Goal: Task Accomplishment & Management: Complete application form

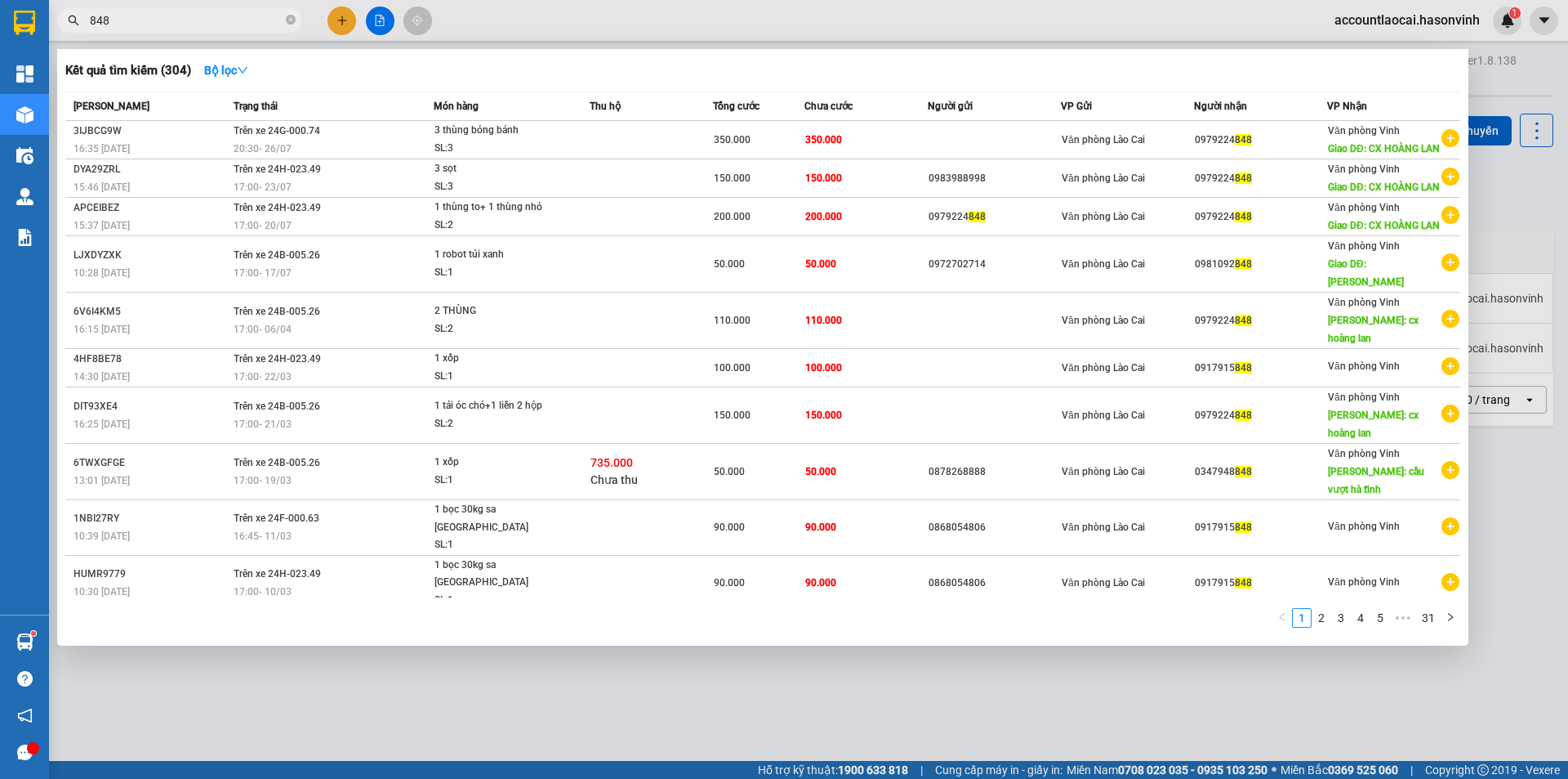
type input "848"
click at [284, 18] on span "848" at bounding box center [180, 20] width 245 height 24
click at [290, 24] on icon "close-circle" at bounding box center [291, 20] width 10 height 10
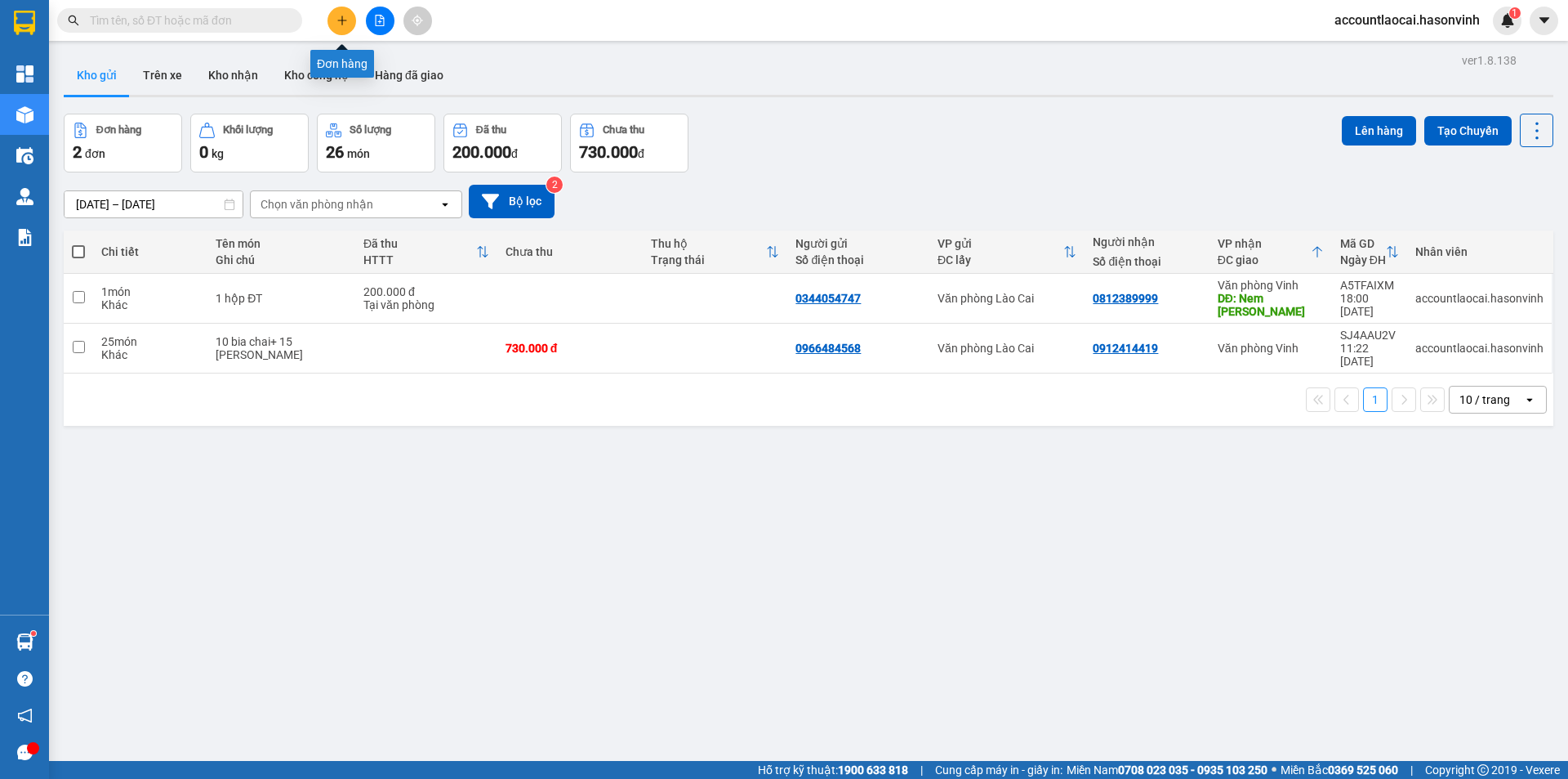
click at [346, 15] on icon "plus" at bounding box center [343, 21] width 12 height 12
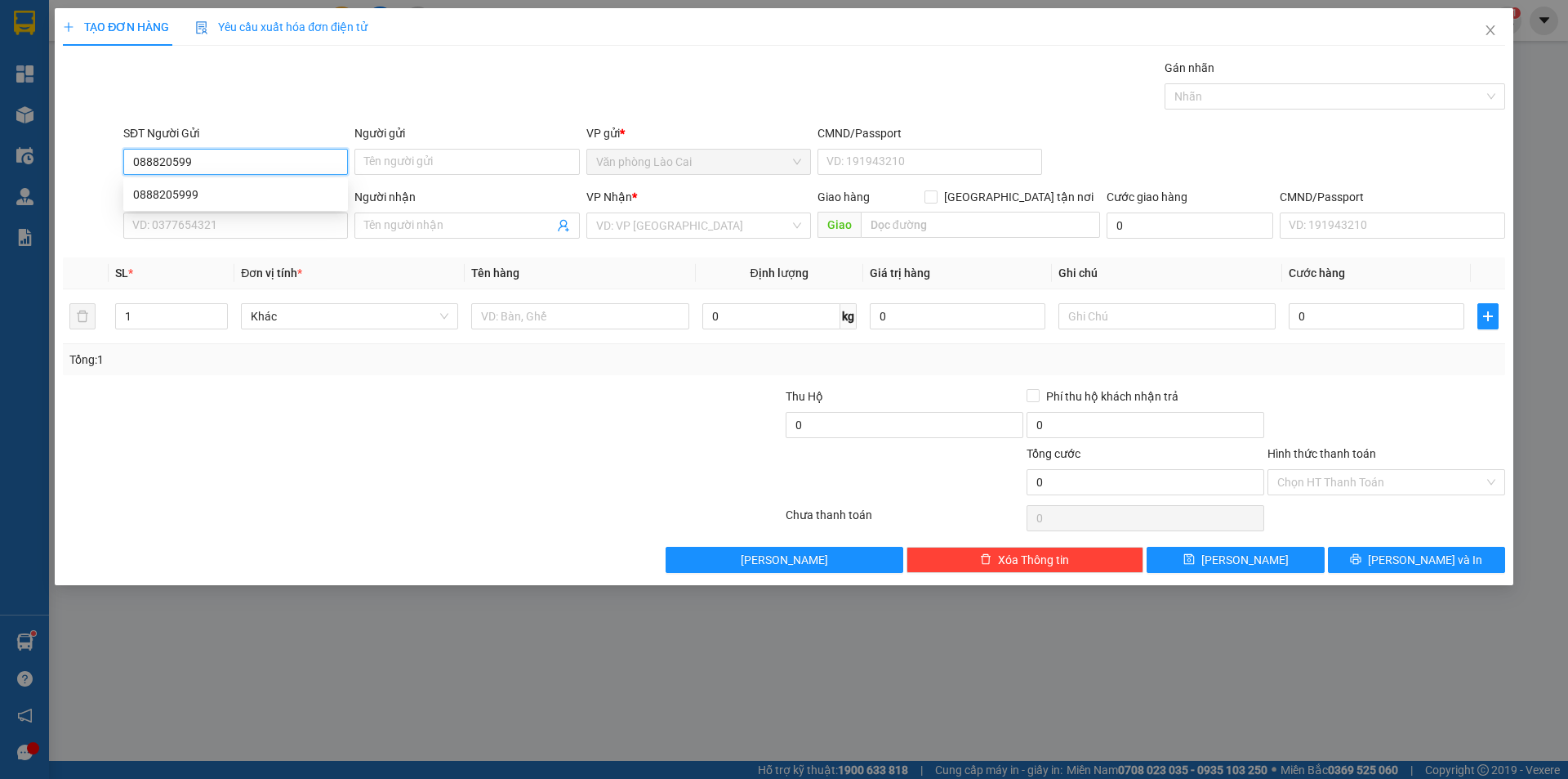
type input "0888205999"
click at [211, 193] on div "0888205999" at bounding box center [235, 194] width 205 height 18
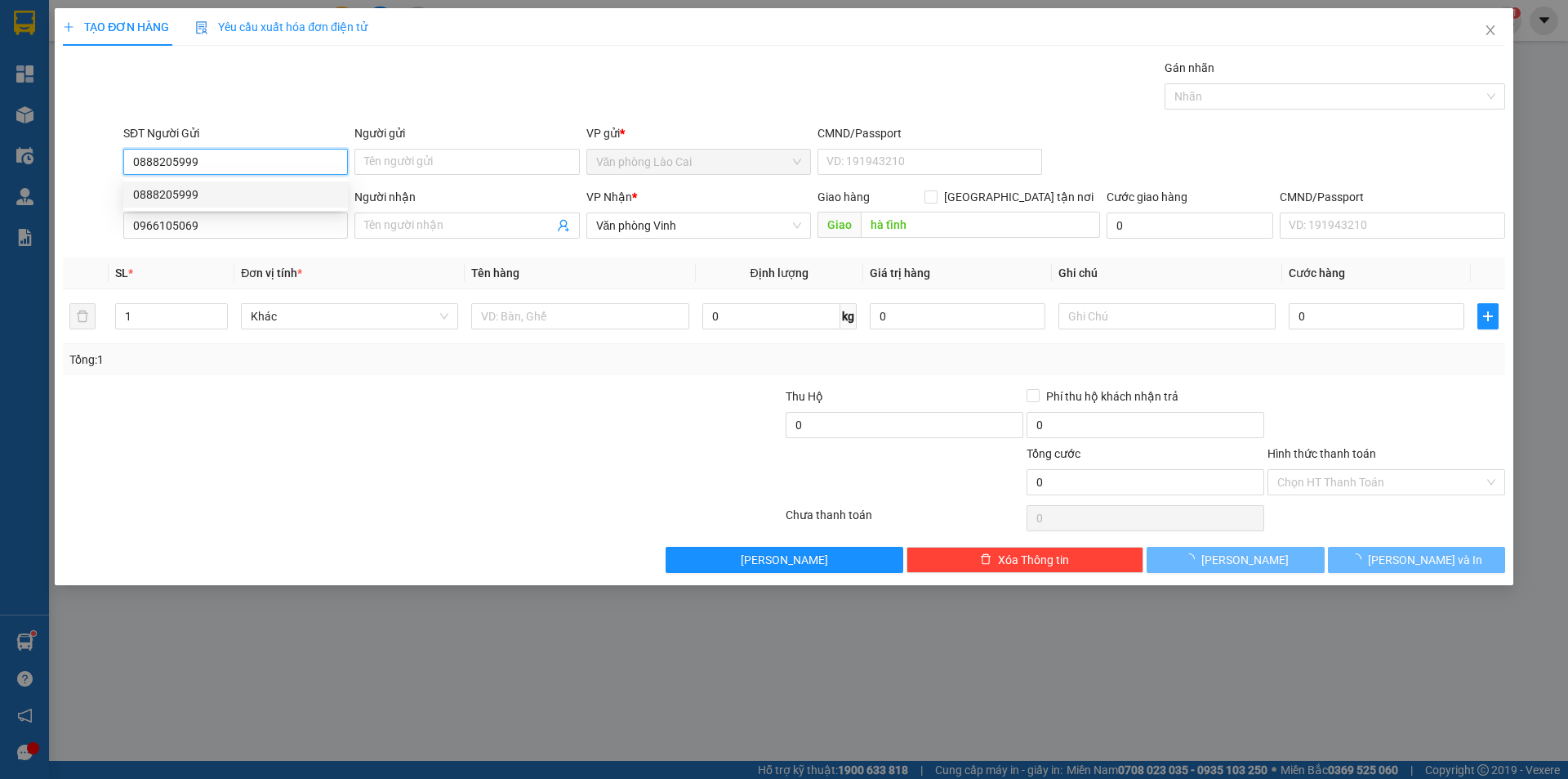
type input "0966105069"
type input "hà tĩnh"
type input "50.000"
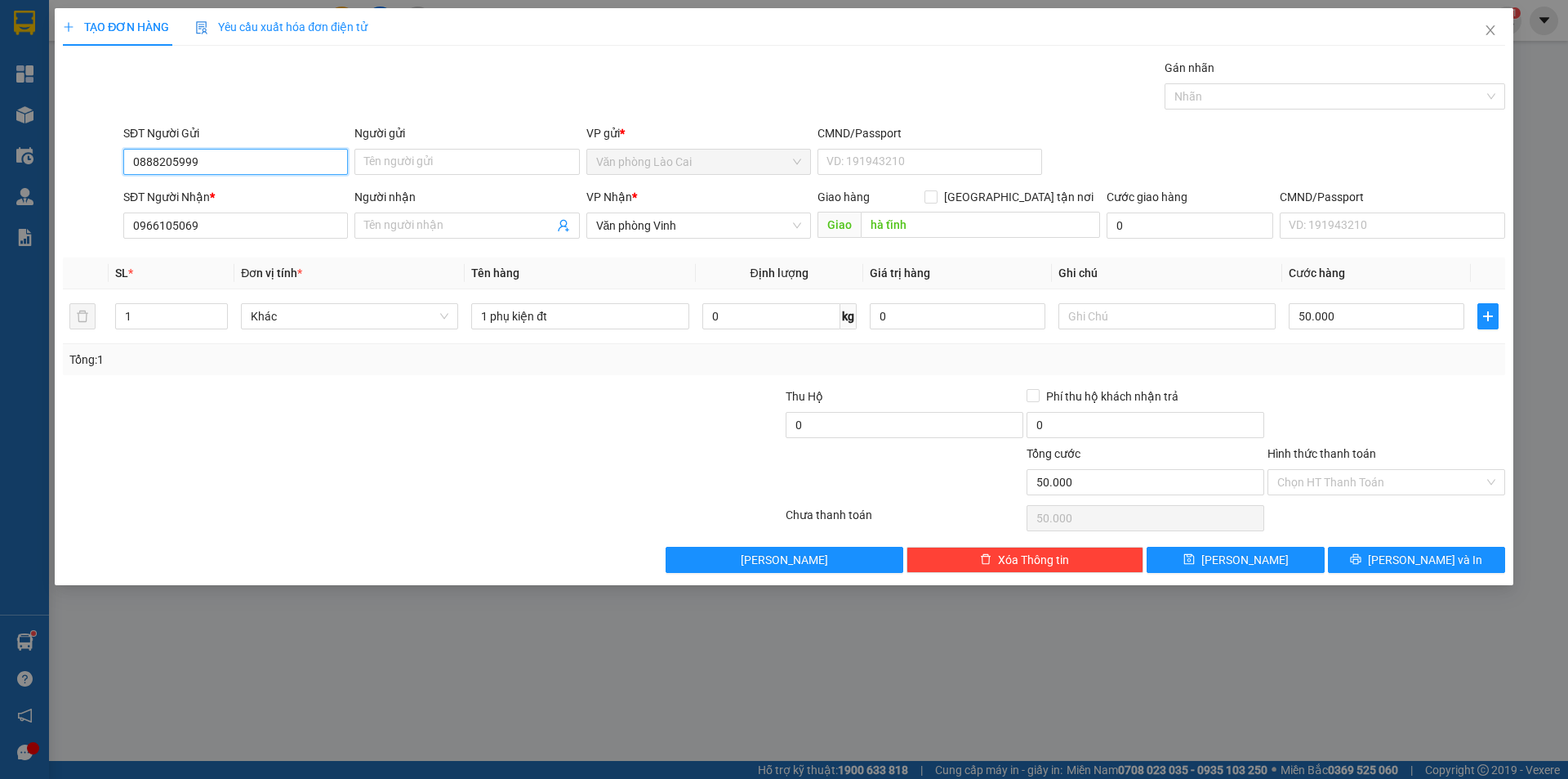
type input "0888205999"
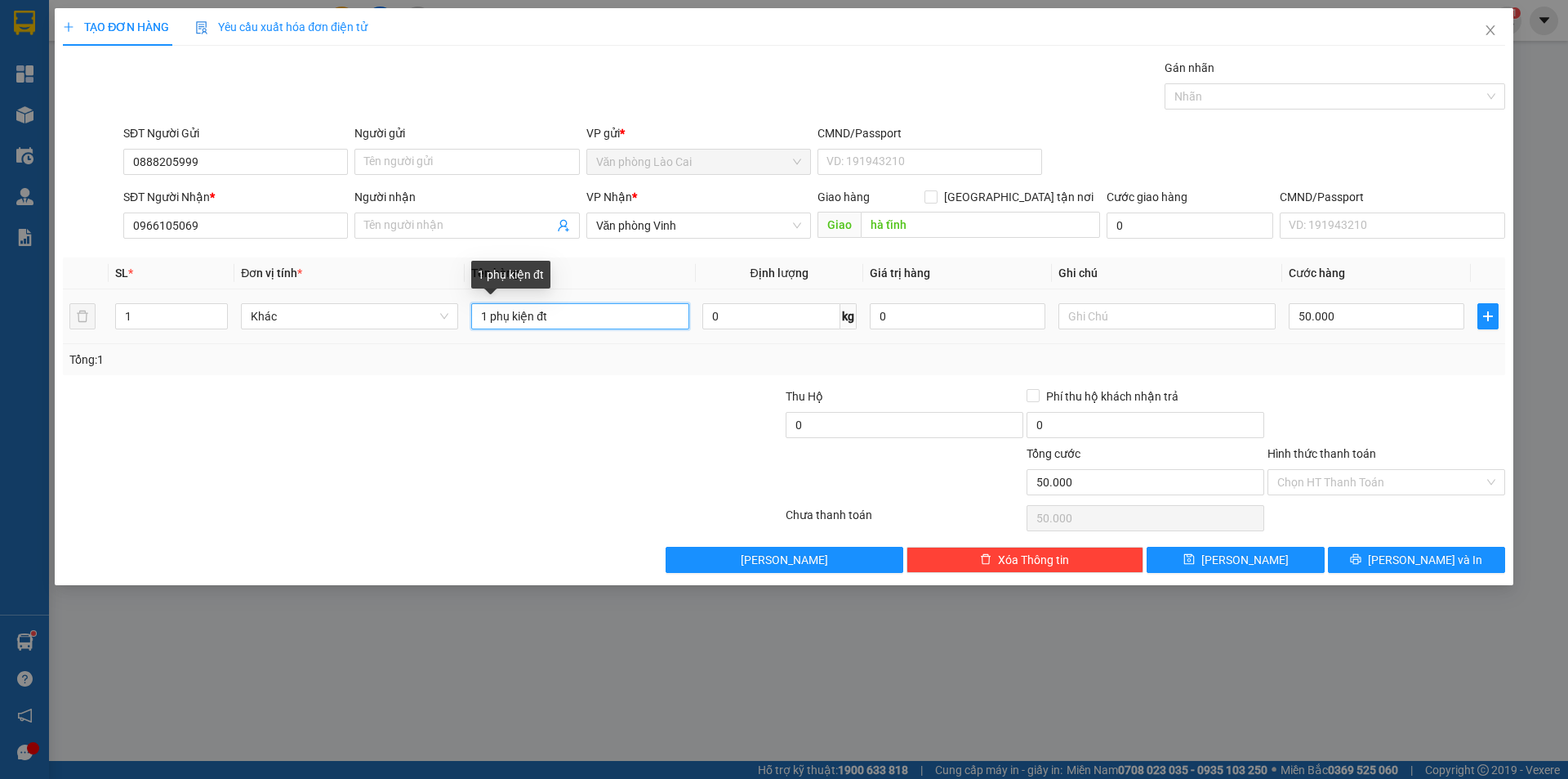
drag, startPoint x: 590, startPoint y: 318, endPoint x: 492, endPoint y: 315, distance: 98.0
click at [492, 315] on input "1 phụ kiện đt" at bounding box center [579, 316] width 218 height 26
type input "1 Thùng pk"
click at [1349, 319] on input "50.000" at bounding box center [1376, 316] width 176 height 26
type input "1"
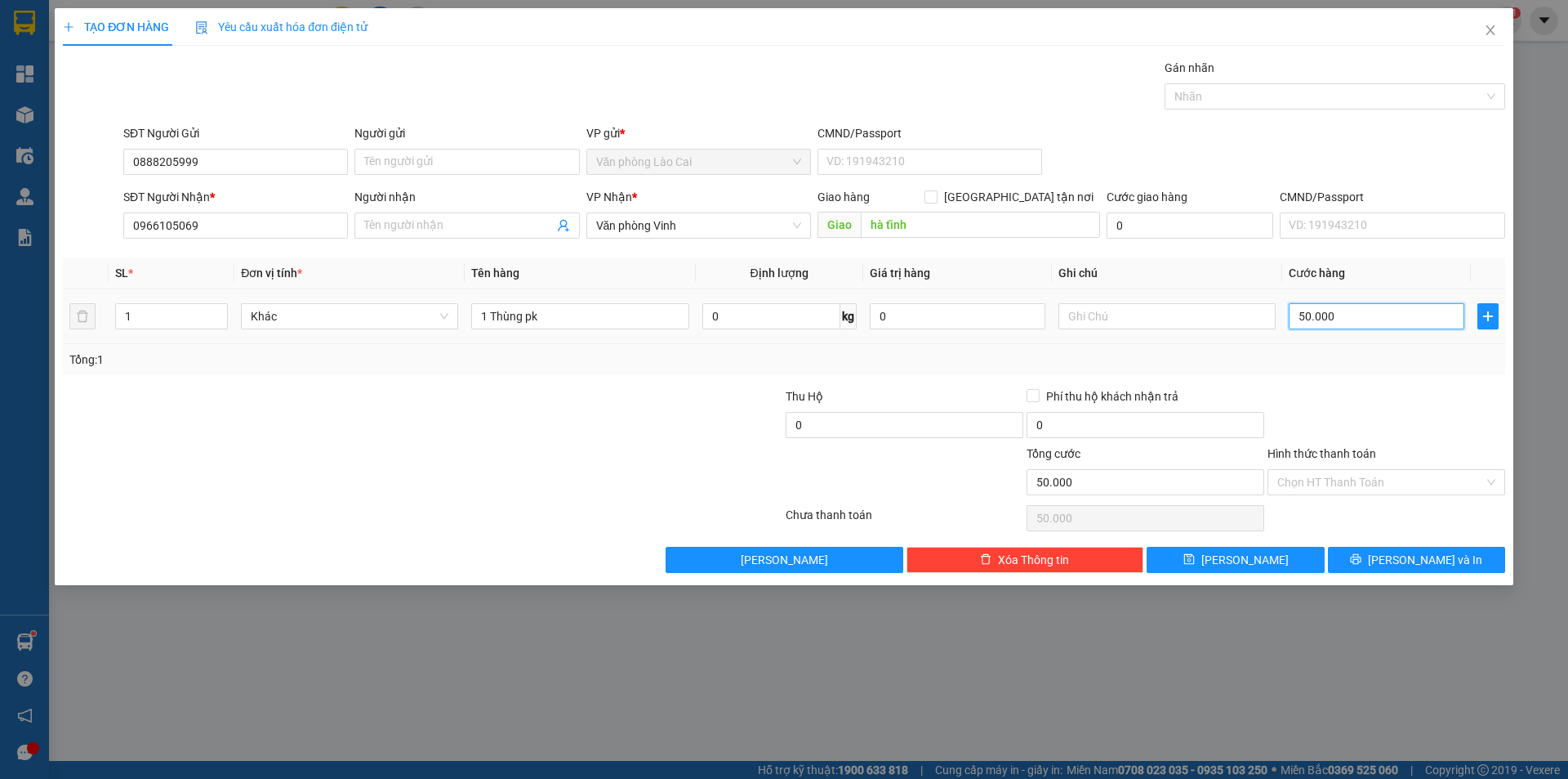
type input "1"
type input "10"
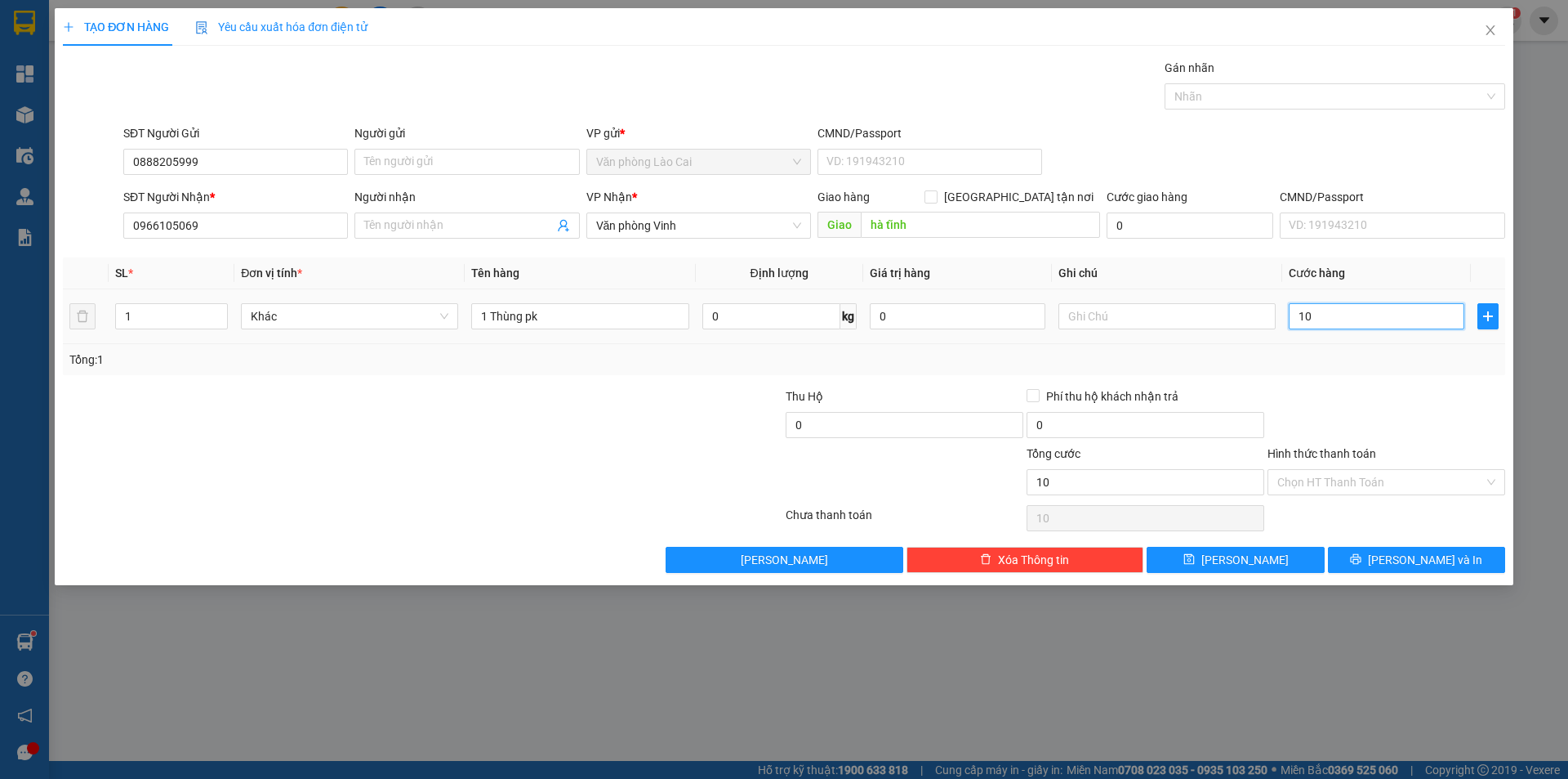
type input "100"
type input "1.000"
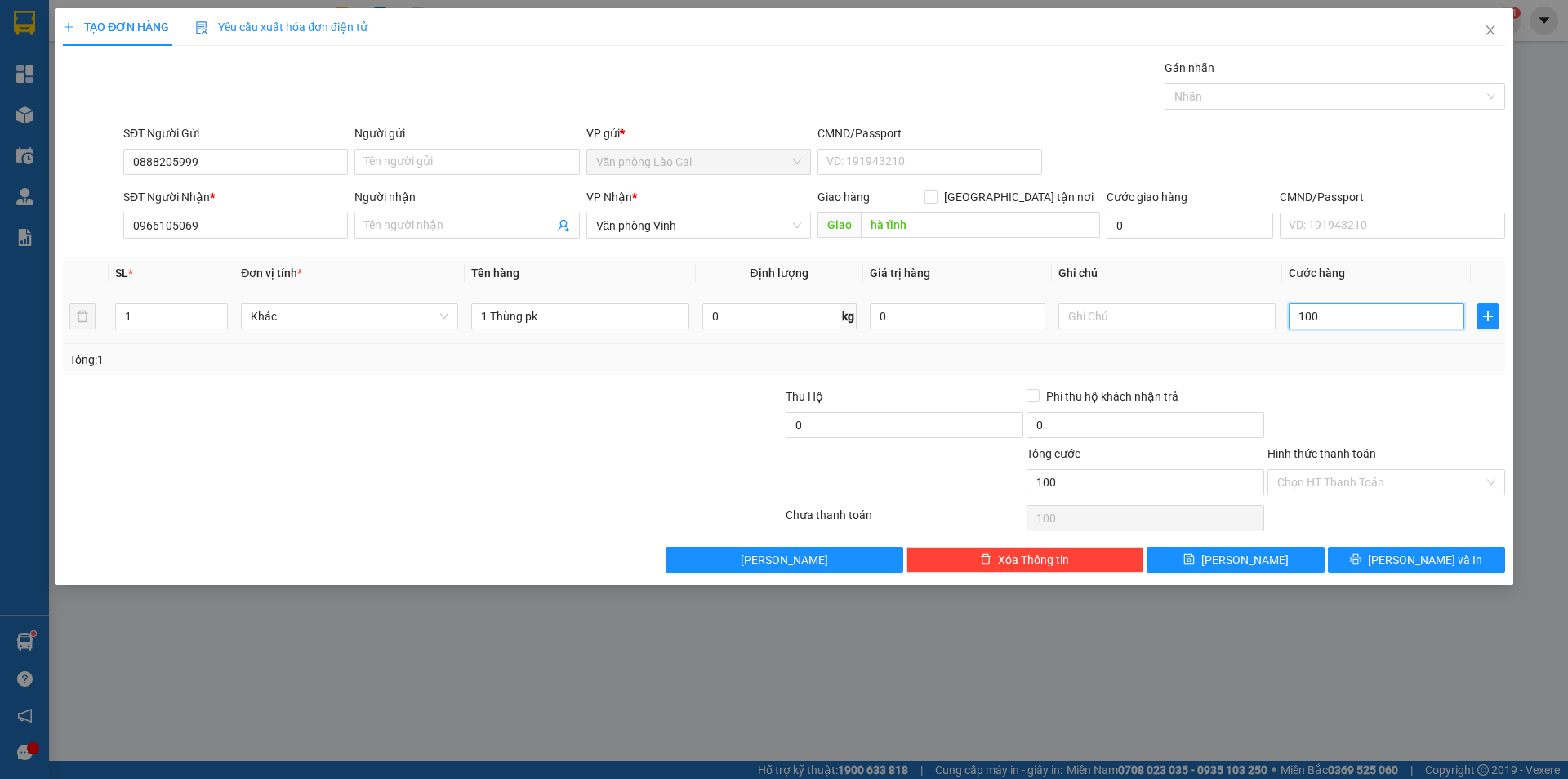
type input "1.000"
type input "10.000"
type input "100.000"
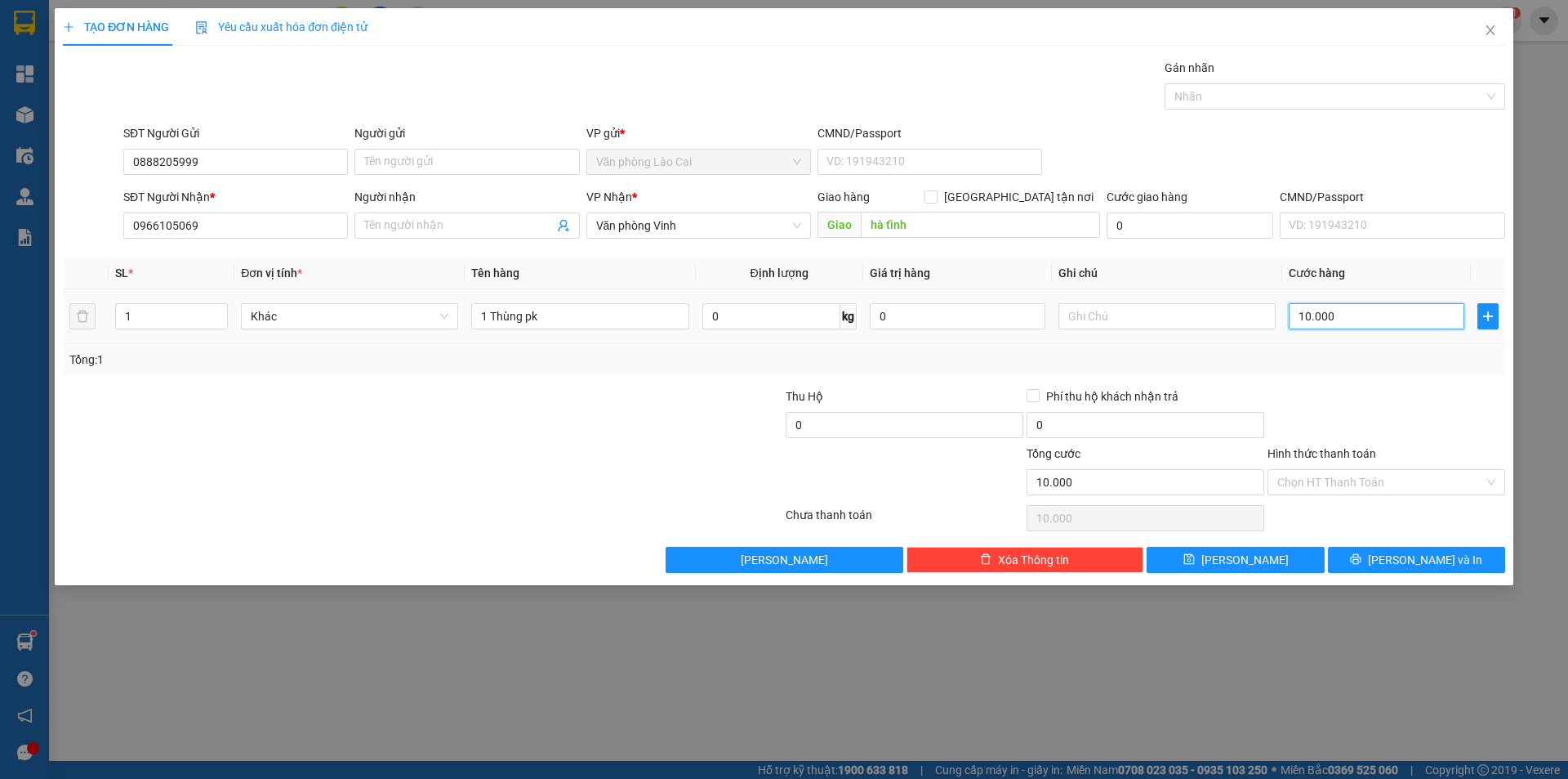
type input "100.000"
click at [1344, 379] on div "Transit Pickup Surcharge Ids Transit Deliver Surcharge Ids Transit Deliver Surc…" at bounding box center [784, 316] width 1442 height 514
click at [1404, 567] on span "[PERSON_NAME] và In" at bounding box center [1424, 559] width 114 height 18
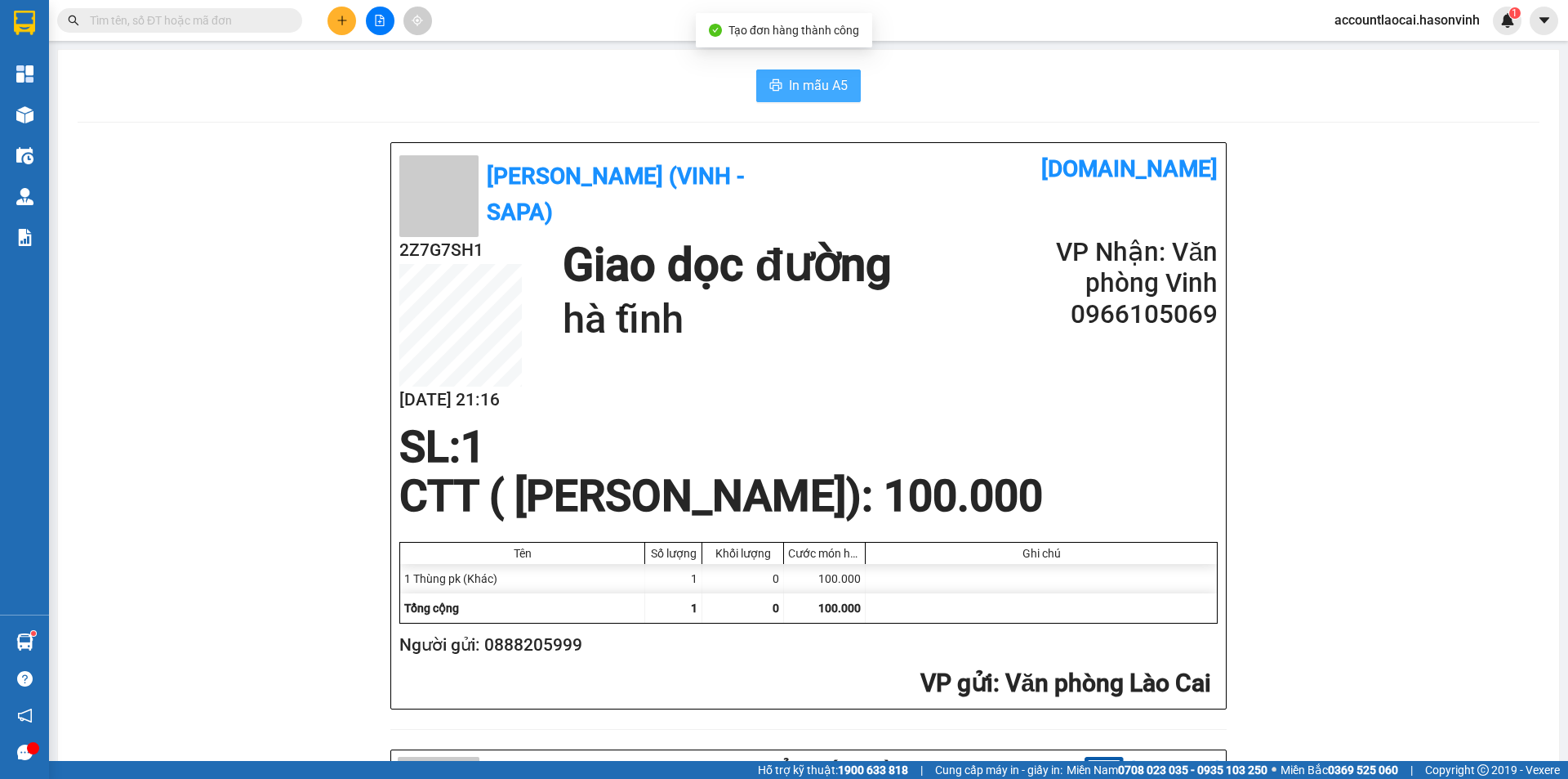
click at [809, 76] on span "In mẫu A5" at bounding box center [818, 85] width 59 height 20
